Goal: Find contact information: Find contact information

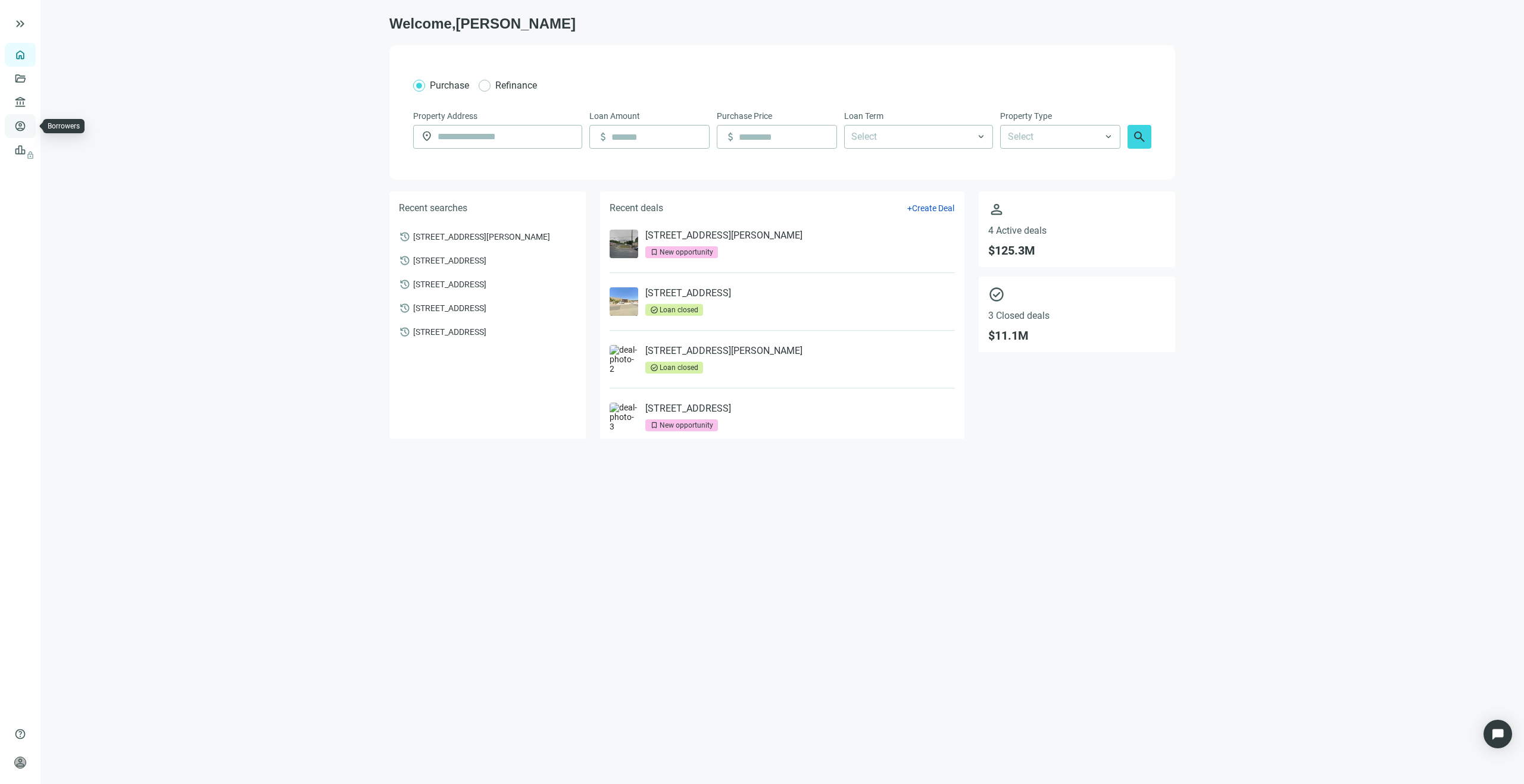
click at [30, 128] on link "Borrowers" at bounding box center [49, 126] width 39 height 9
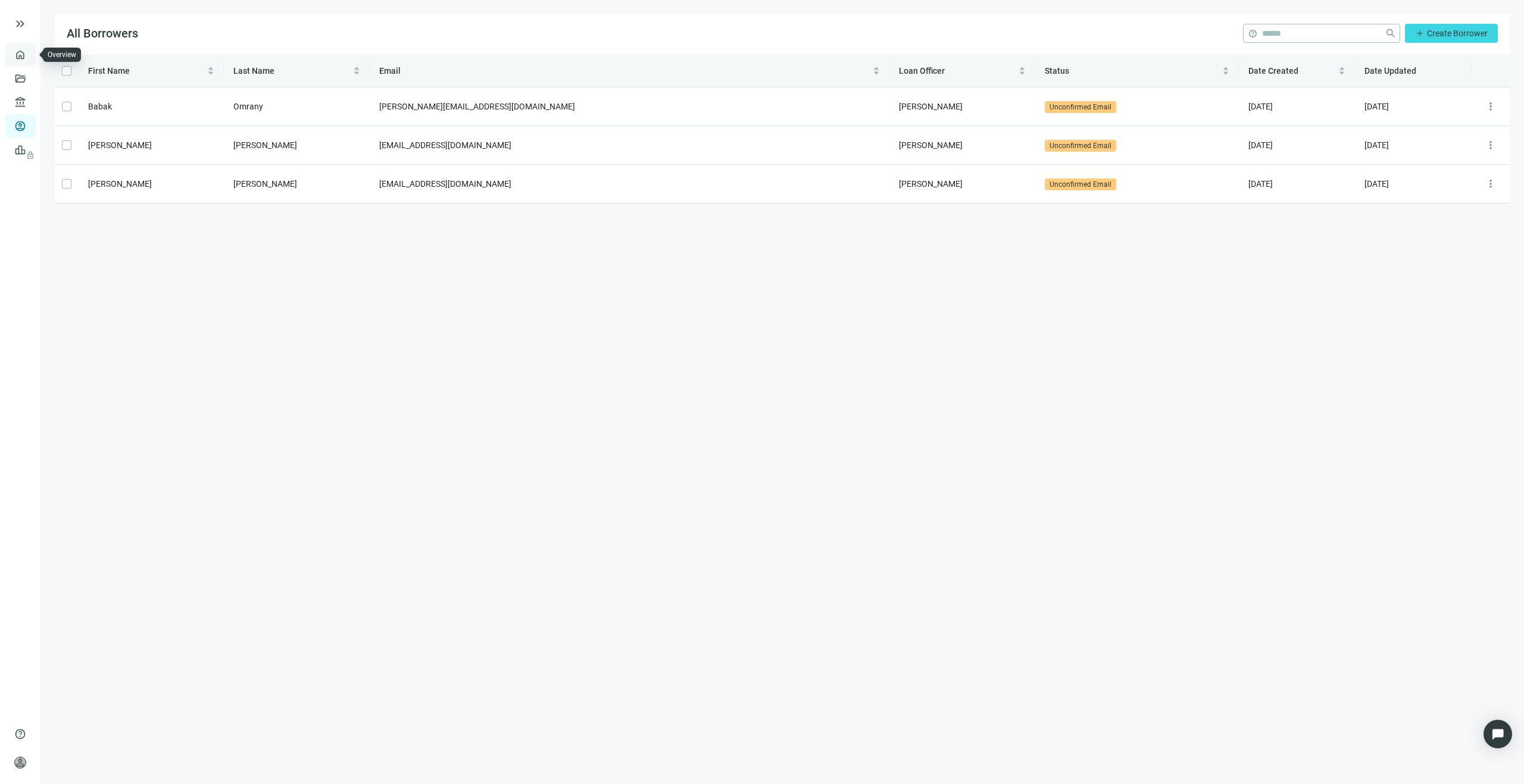
click at [30, 59] on link "Overview" at bounding box center [47, 54] width 35 height 9
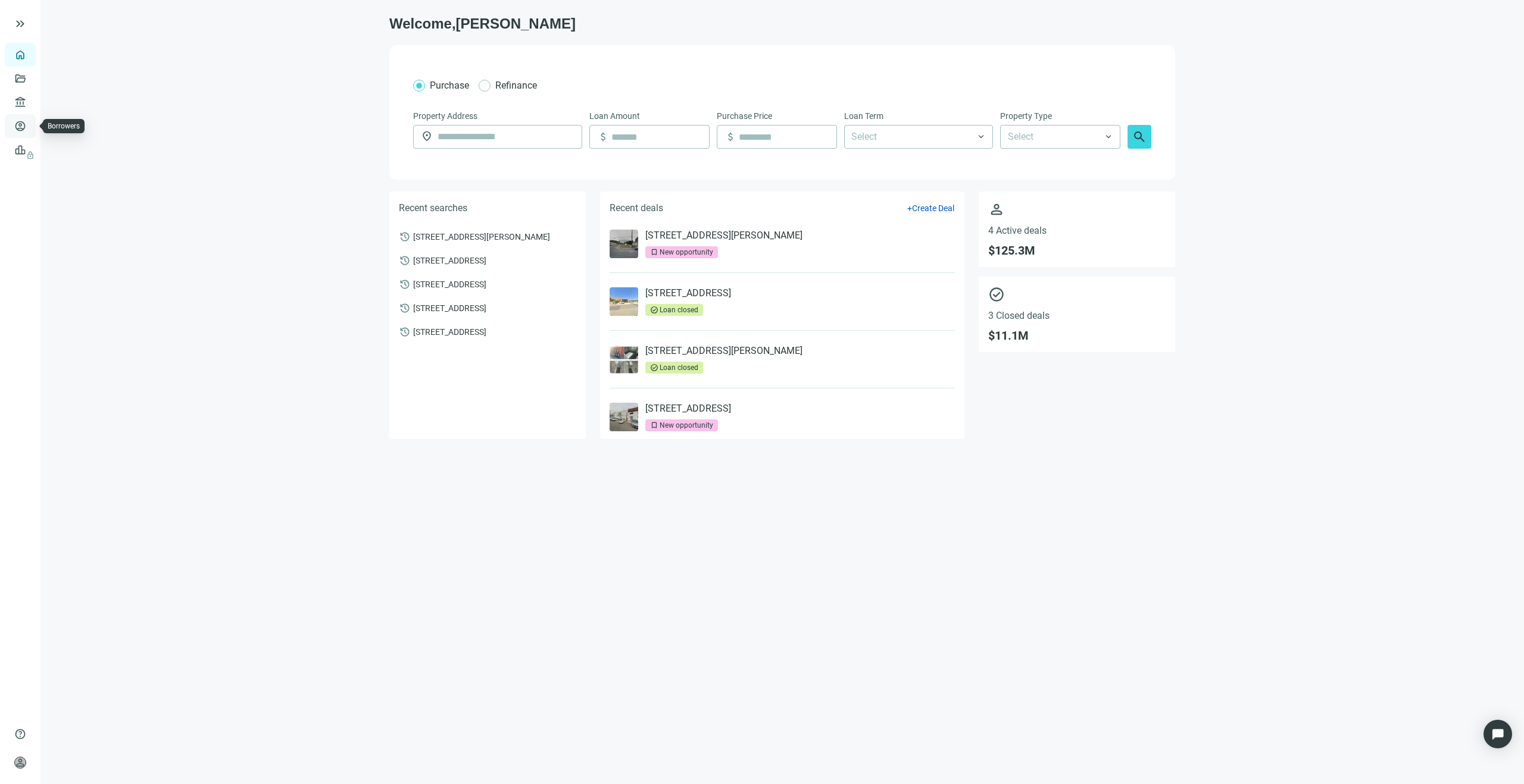
click at [30, 127] on link "Borrowers" at bounding box center [49, 126] width 39 height 9
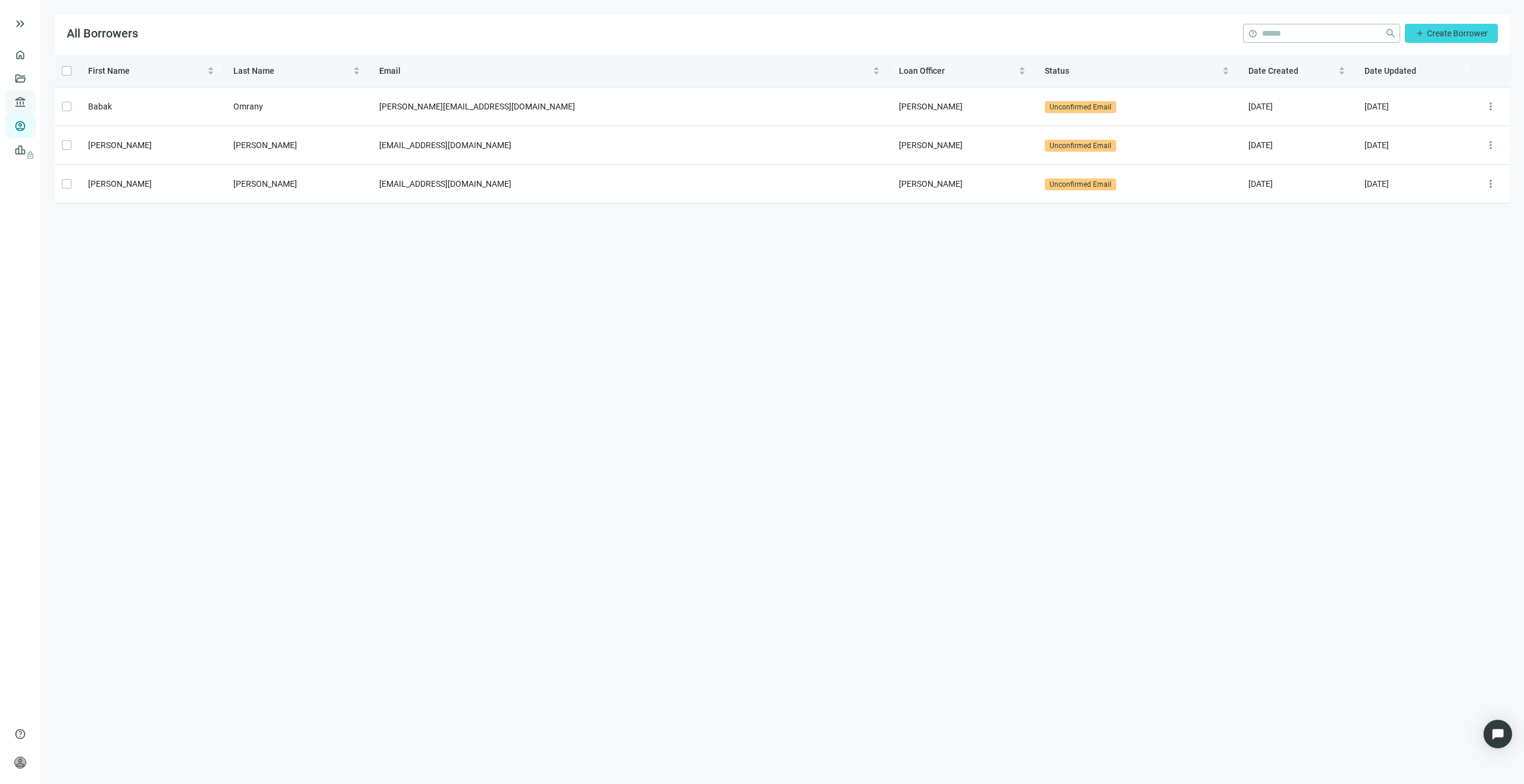
click at [30, 101] on link "Lenders" at bounding box center [45, 102] width 31 height 9
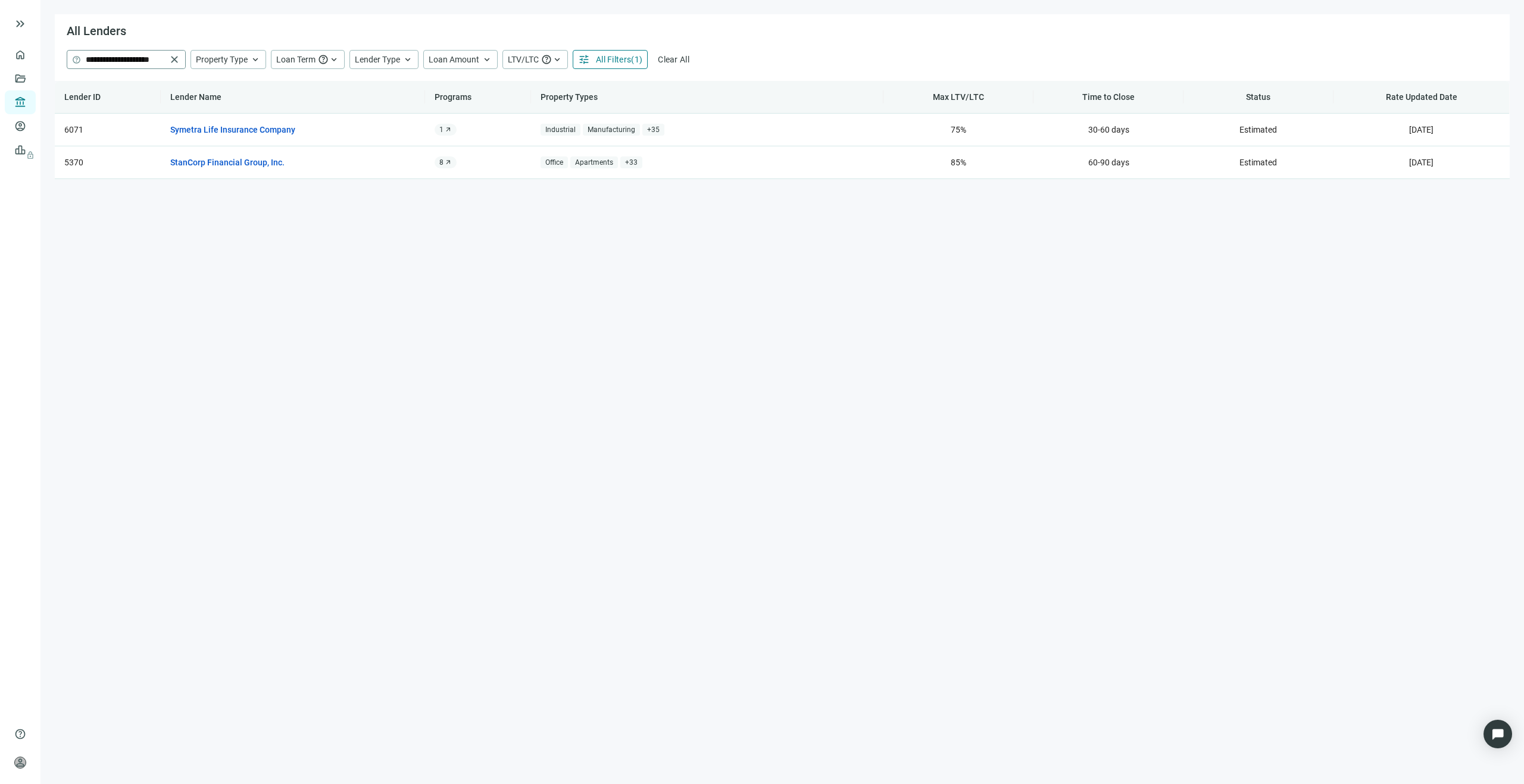
click at [176, 56] on span "close" at bounding box center [174, 59] width 12 height 12
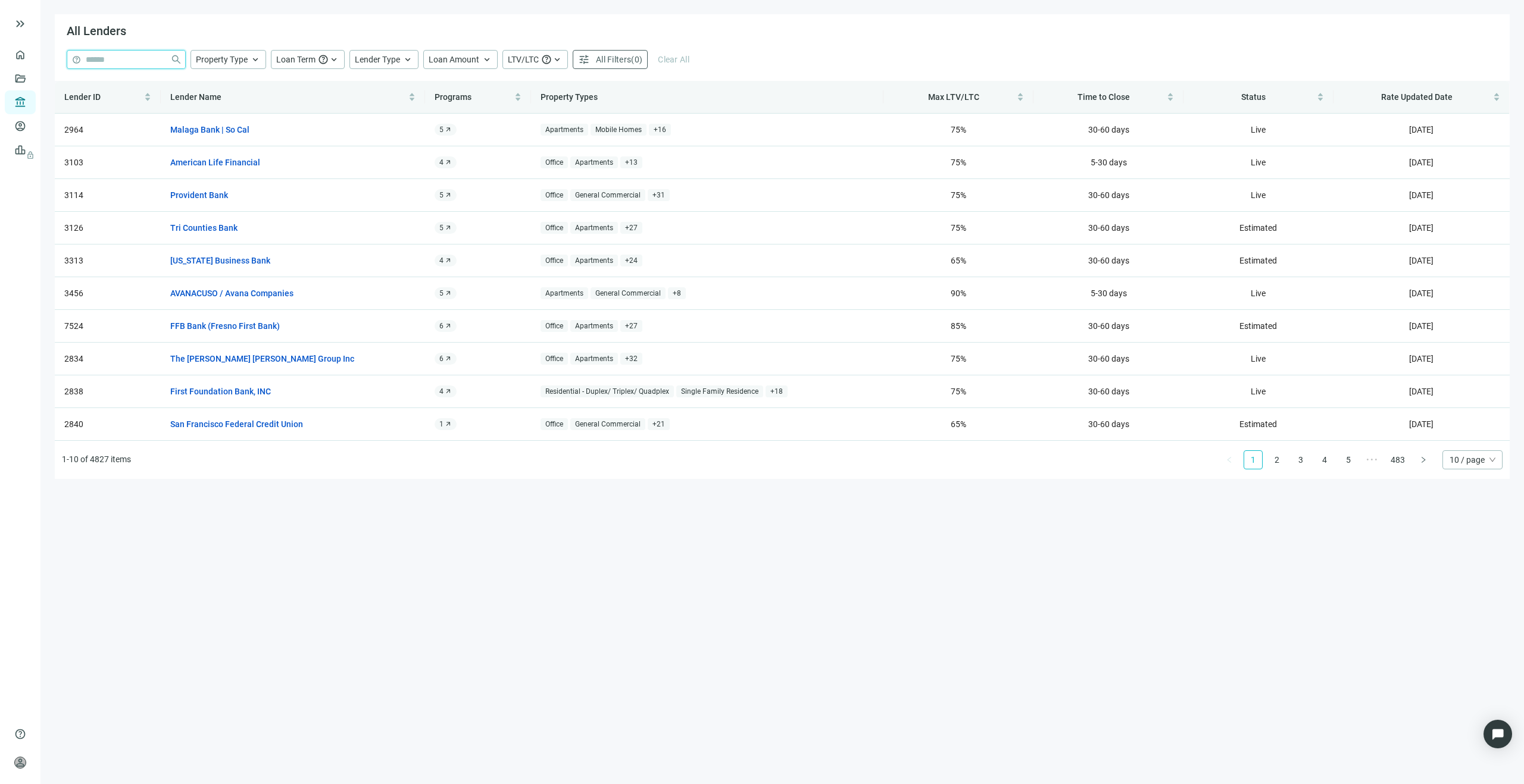
click at [154, 59] on input "search" at bounding box center [126, 59] width 80 height 18
type input "**********"
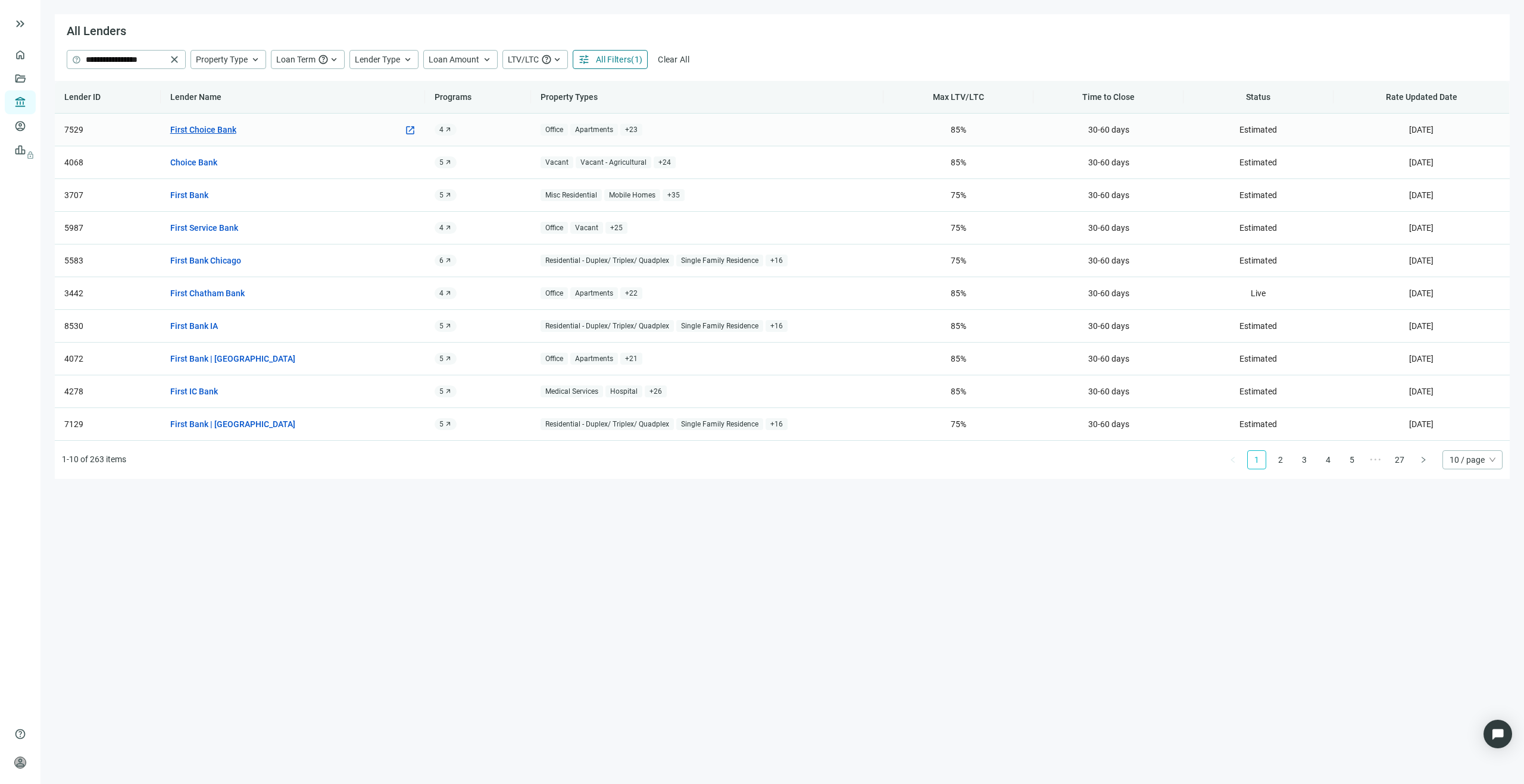
click at [214, 135] on link "First Choice Bank" at bounding box center [203, 129] width 66 height 13
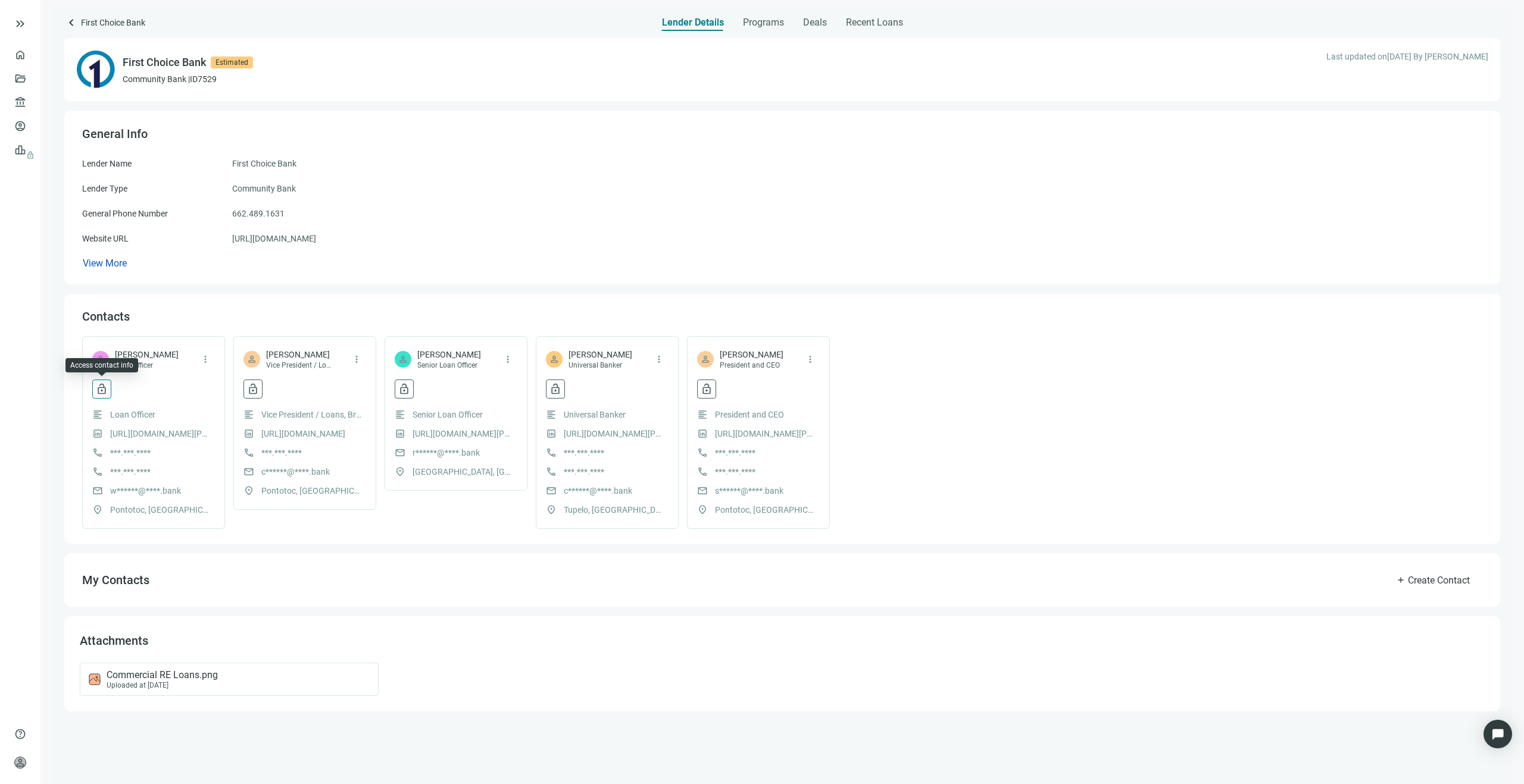
click at [105, 392] on span "lock_open" at bounding box center [102, 389] width 12 height 12
click at [169, 369] on div "person Wyatt Gunter Loan Officer more_vert" at bounding box center [154, 359] width 123 height 21
click at [204, 357] on span "more_vert" at bounding box center [205, 359] width 11 height 11
click at [212, 489] on div "mail w******@****.bank" at bounding box center [154, 491] width 123 height 13
click at [316, 237] on link "https://www.firstchoice.bank/" at bounding box center [274, 239] width 84 height 13
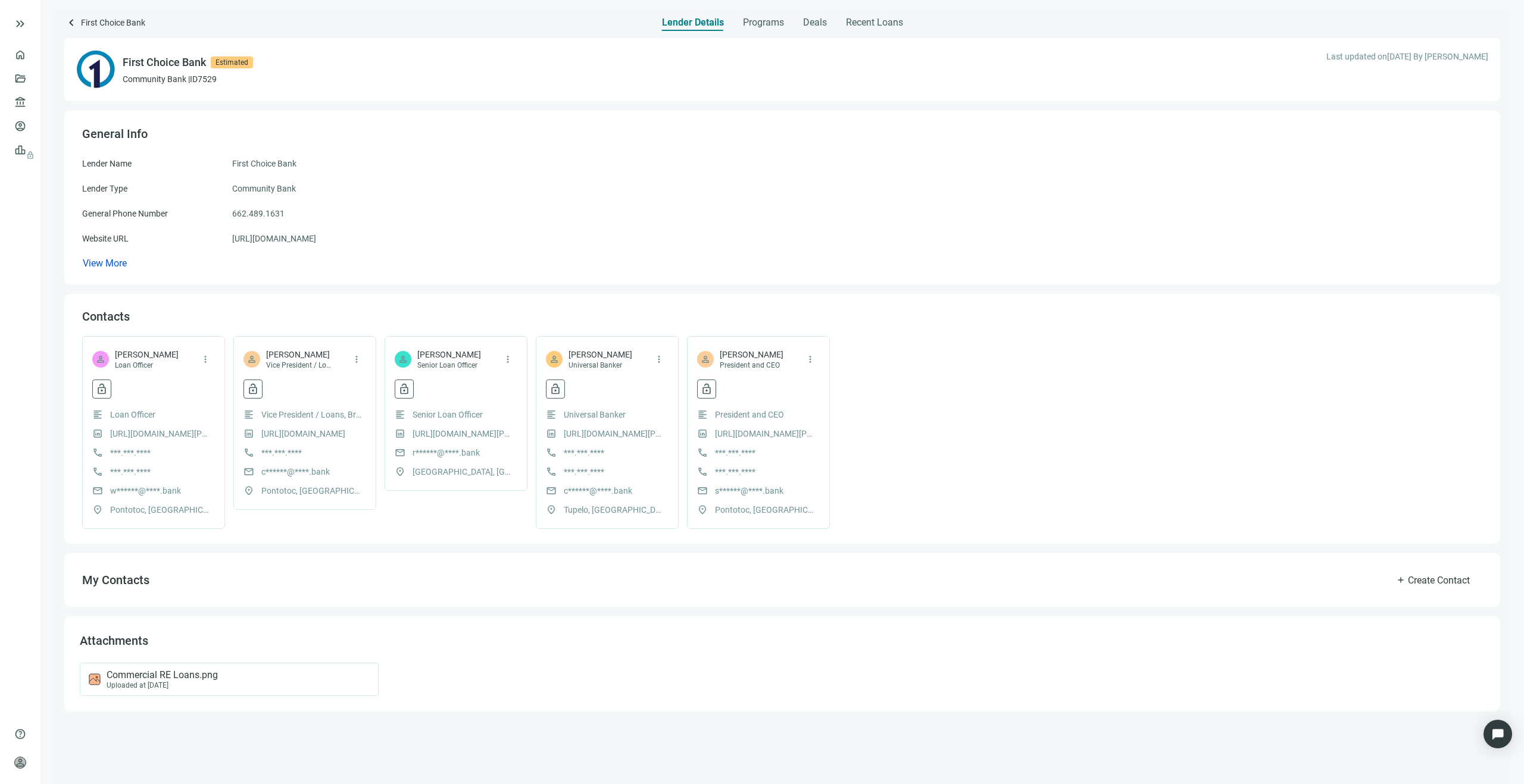
click at [303, 217] on div "General Phone Number 662.489.1631" at bounding box center [782, 214] width 1400 height 13
copy span "662.489.1631"
